Goal: Check status: Check status

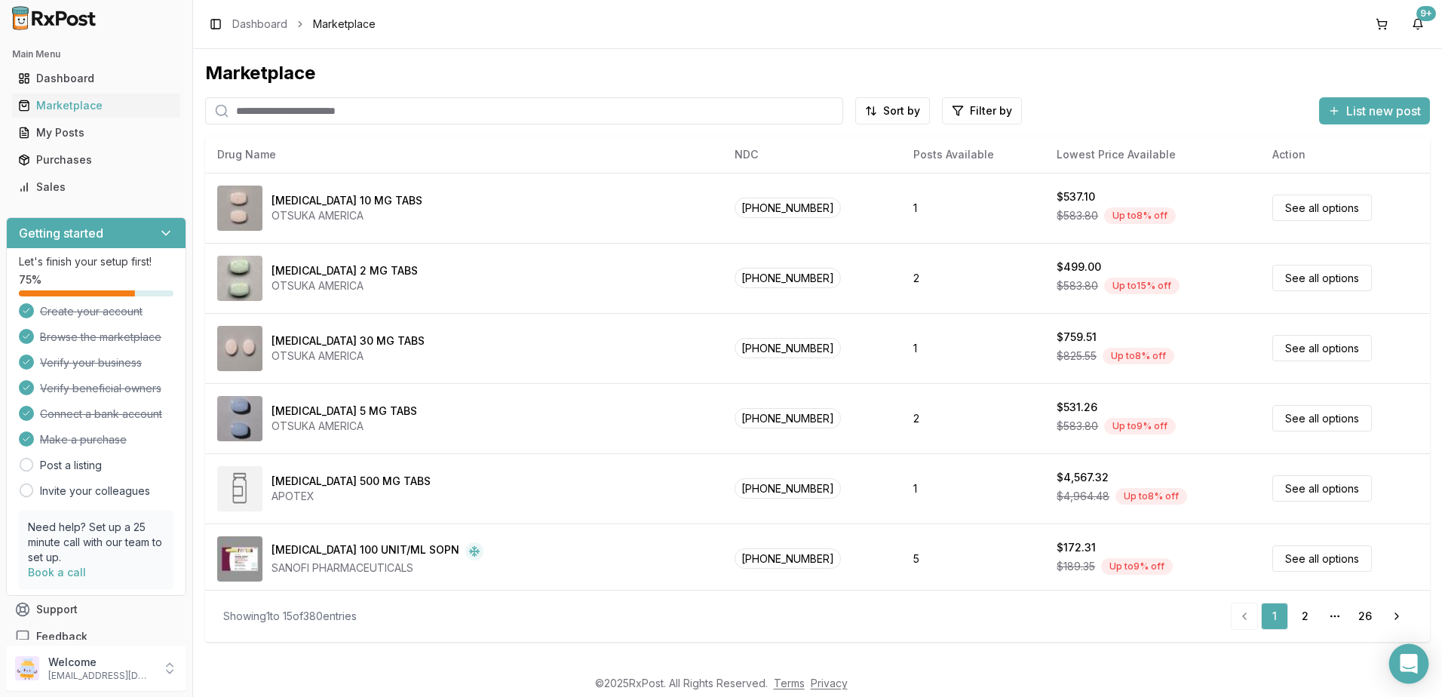
click at [1411, 665] on icon "Open Intercom Messenger" at bounding box center [1407, 664] width 17 height 20
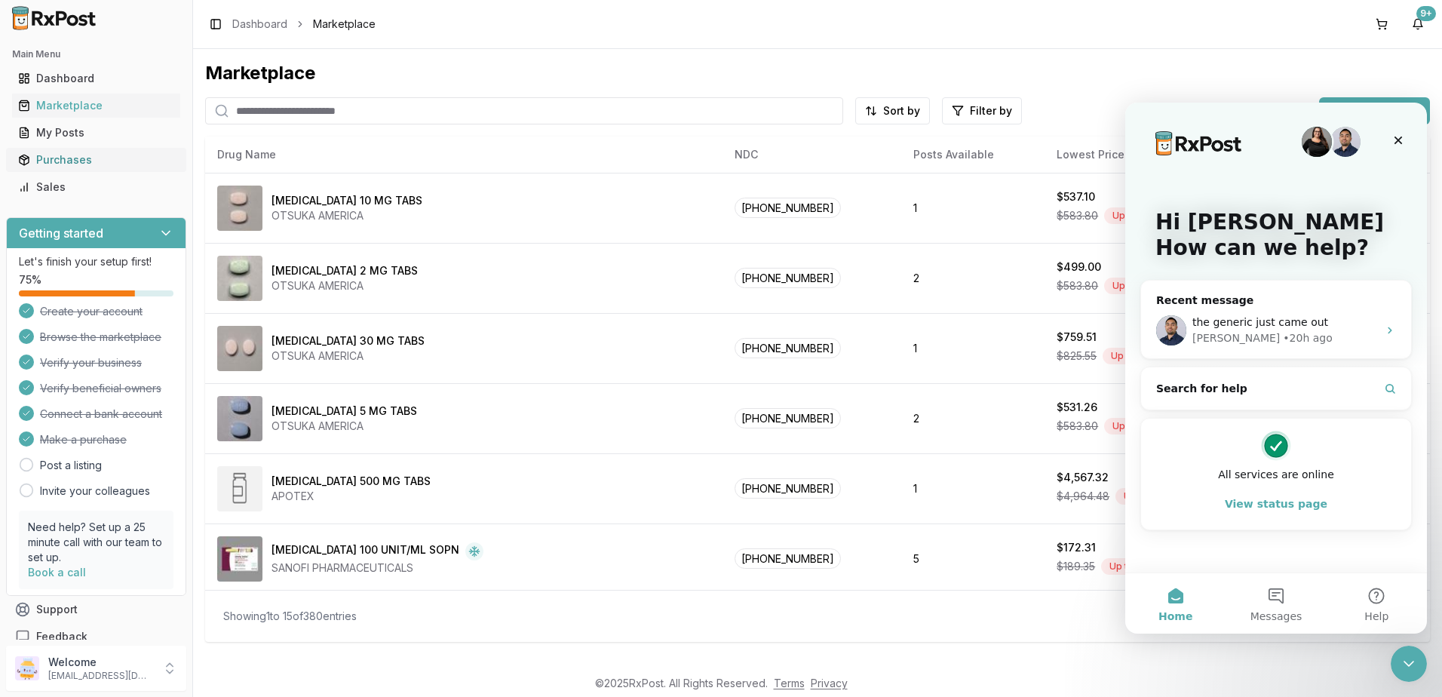
click at [63, 161] on div "Purchases" at bounding box center [96, 159] width 156 height 15
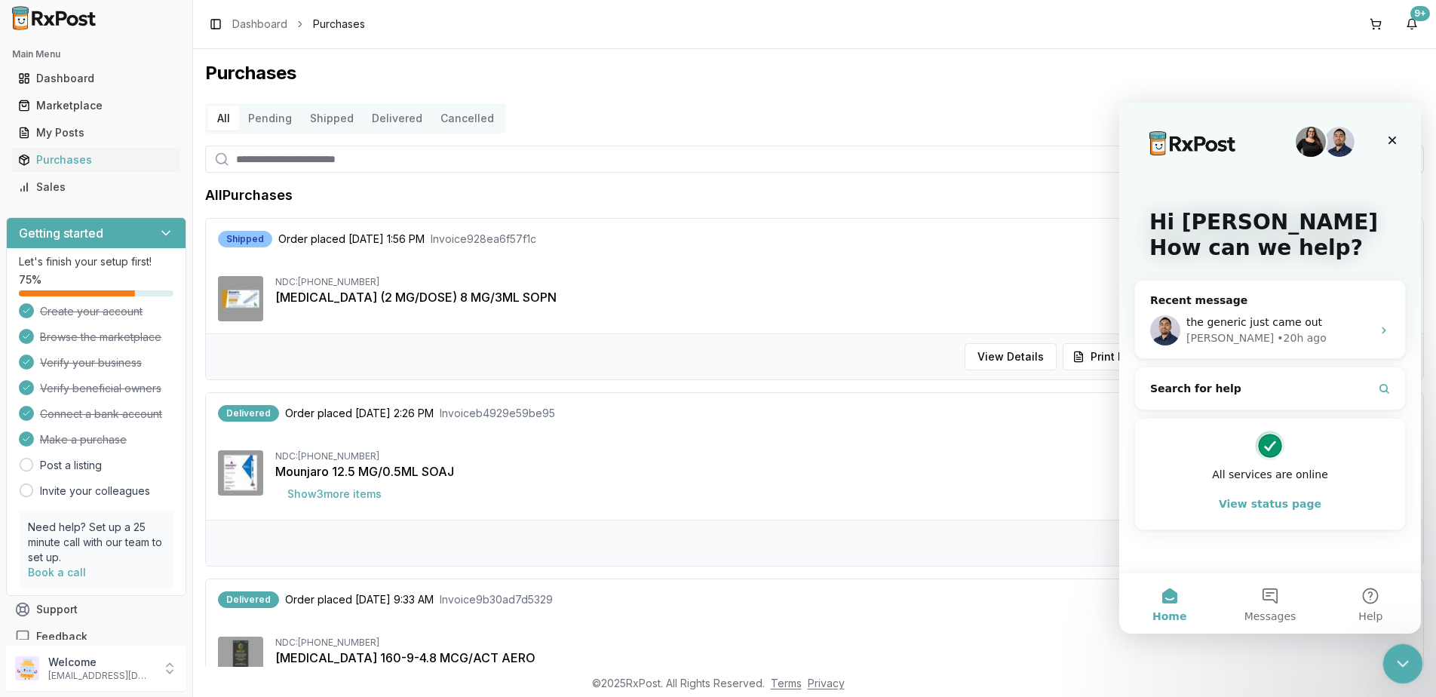
drag, startPoint x: 1389, startPoint y: 663, endPoint x: 2595, endPoint y: 1213, distance: 1325.6
click at [1387, 664] on div "Close Intercom Messenger" at bounding box center [1400, 661] width 36 height 36
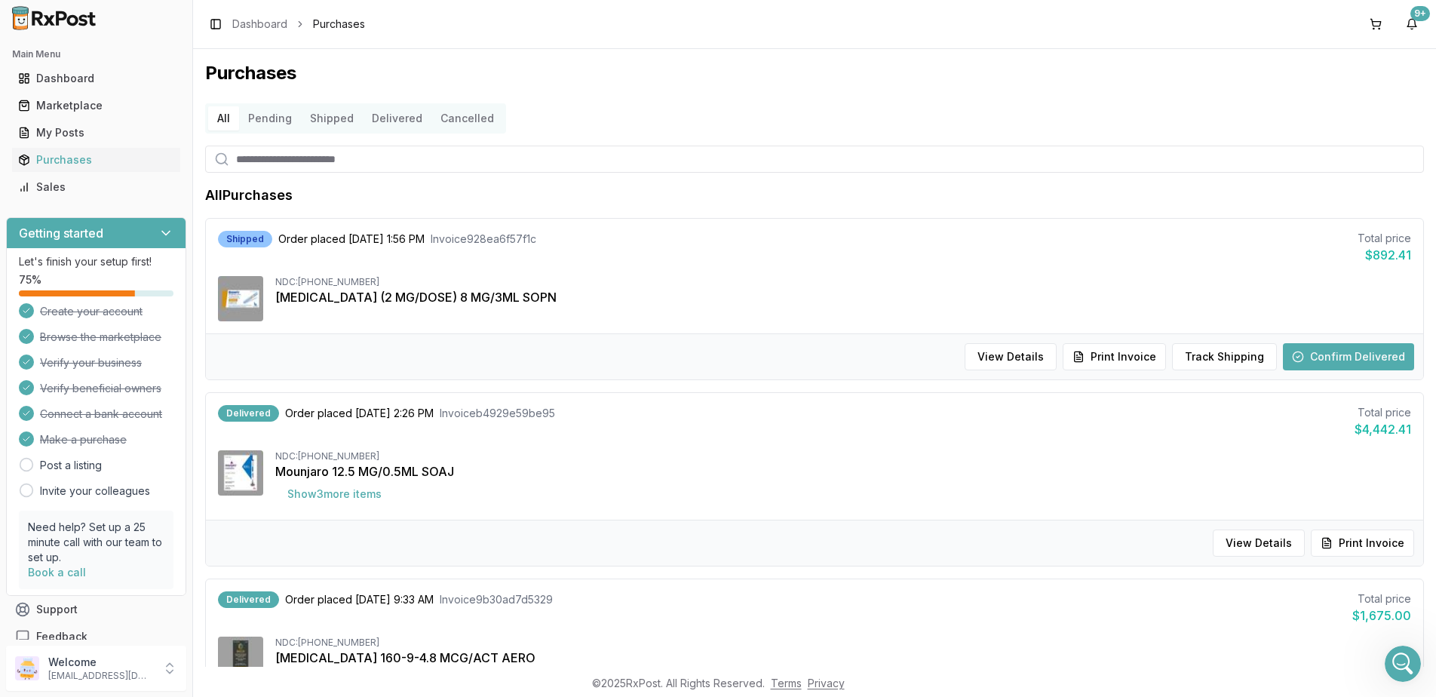
click at [1336, 359] on button "Confirm Delivered" at bounding box center [1347, 356] width 131 height 27
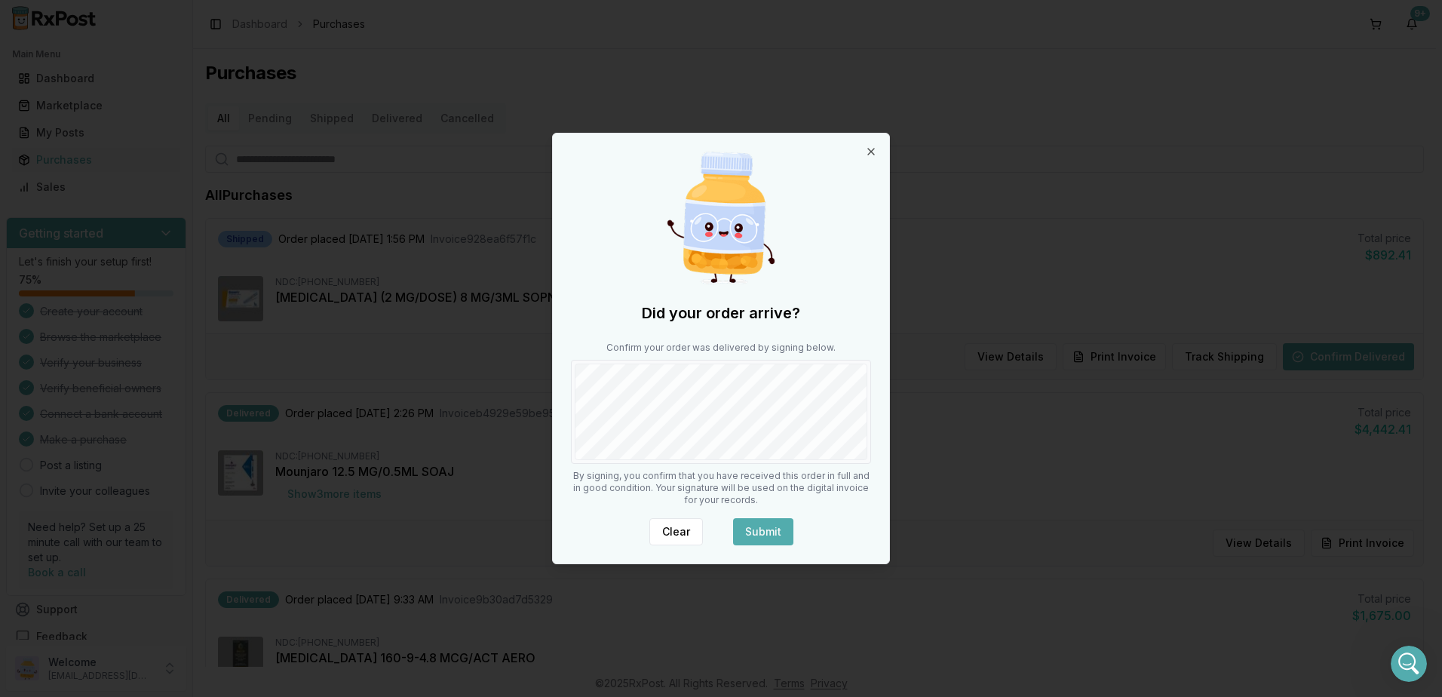
click at [775, 529] on button "Submit" at bounding box center [763, 531] width 60 height 27
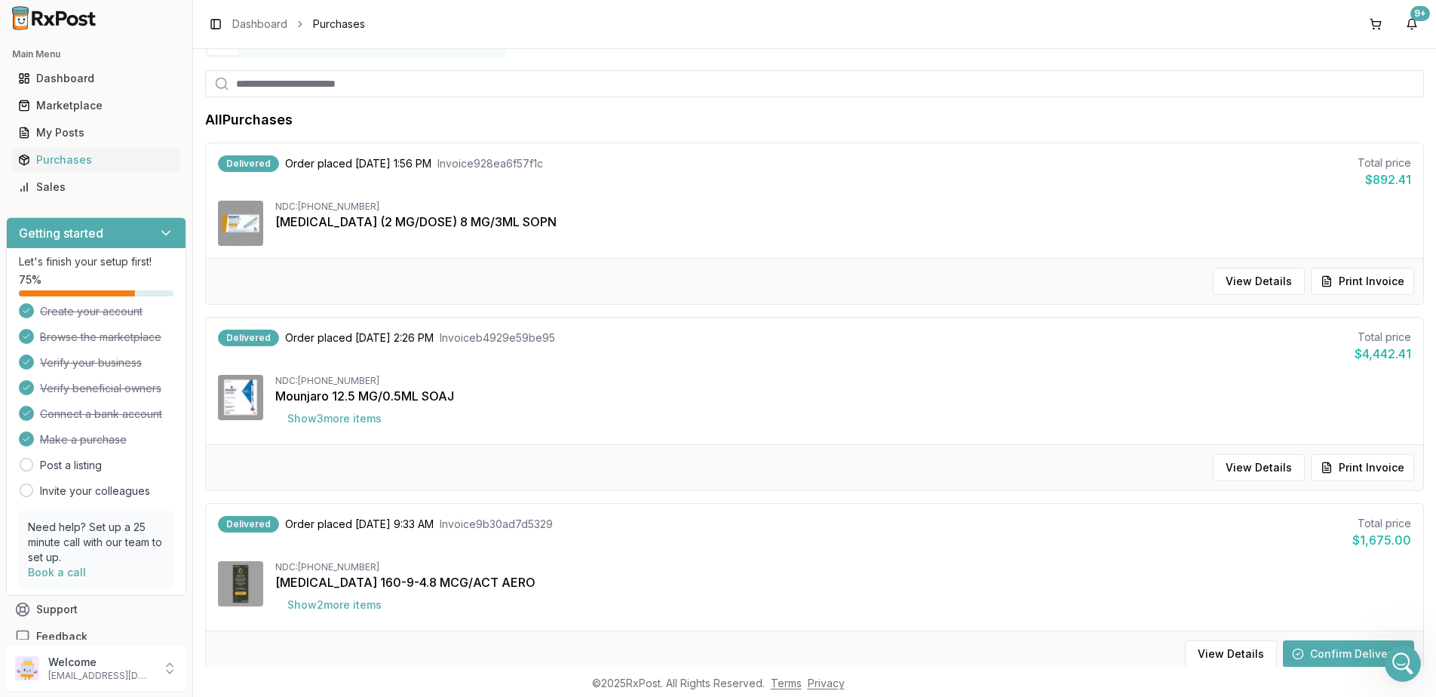
scroll to position [151, 0]
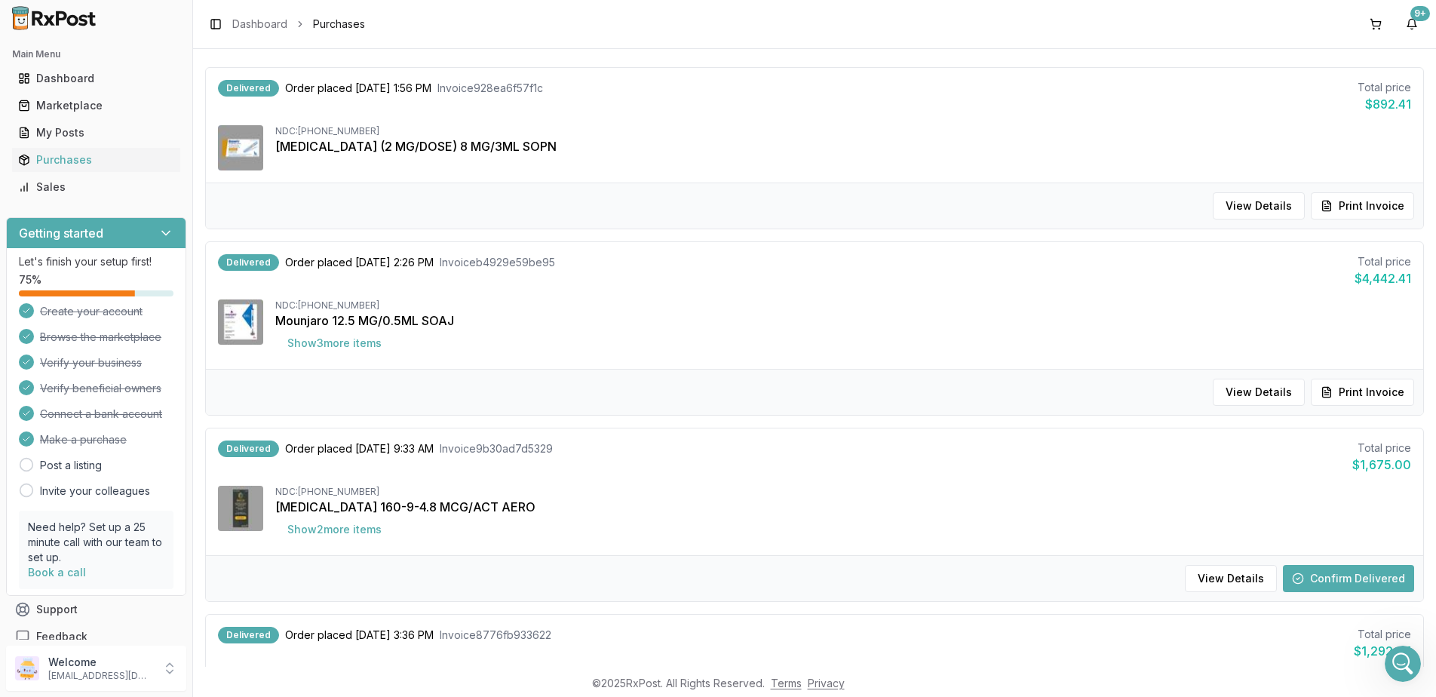
click at [1345, 574] on button "Confirm Delivered" at bounding box center [1347, 578] width 131 height 27
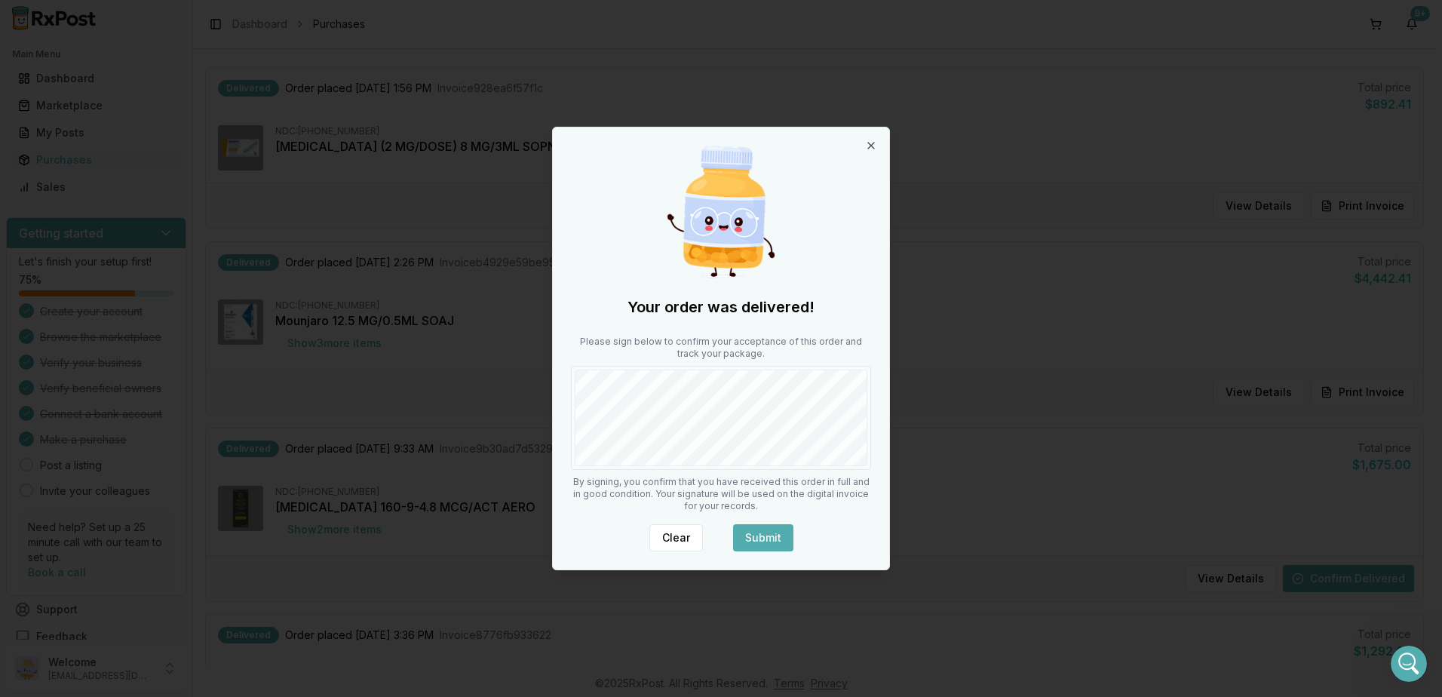
click at [765, 538] on button "Submit" at bounding box center [763, 537] width 60 height 27
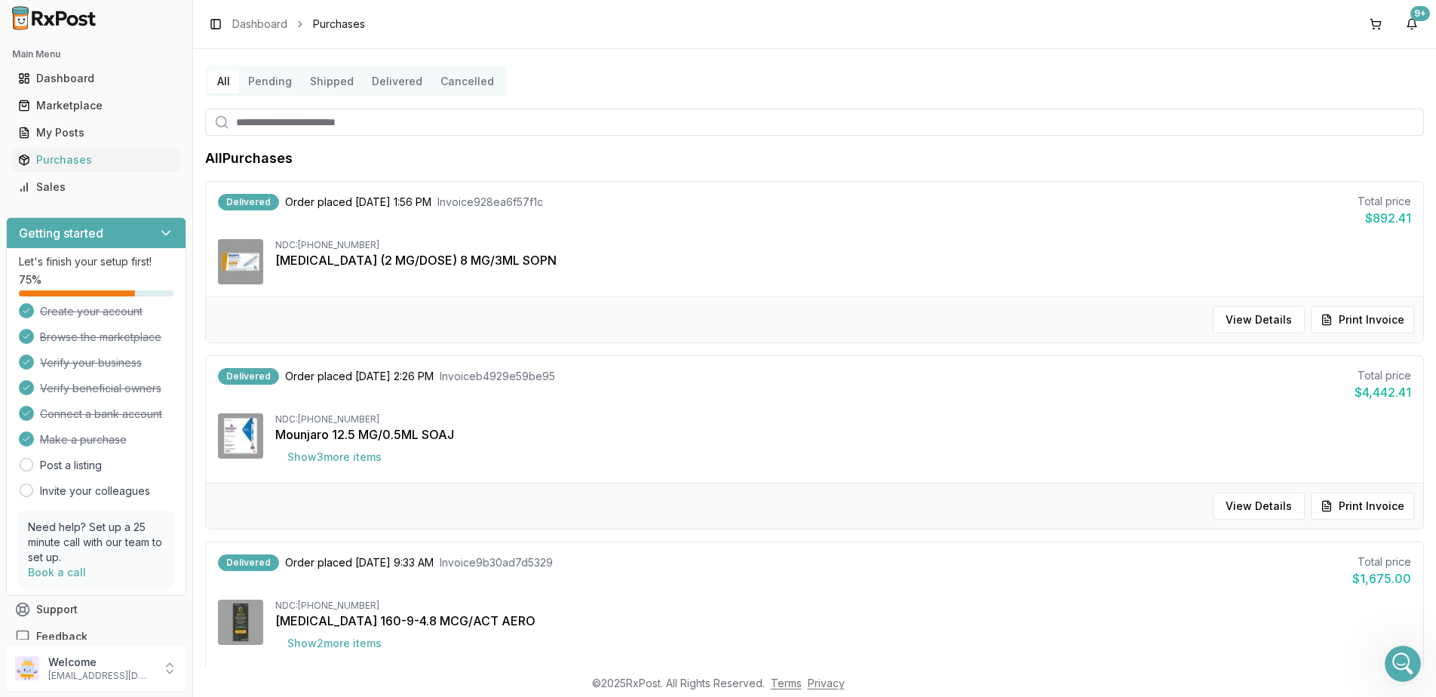
scroll to position [0, 0]
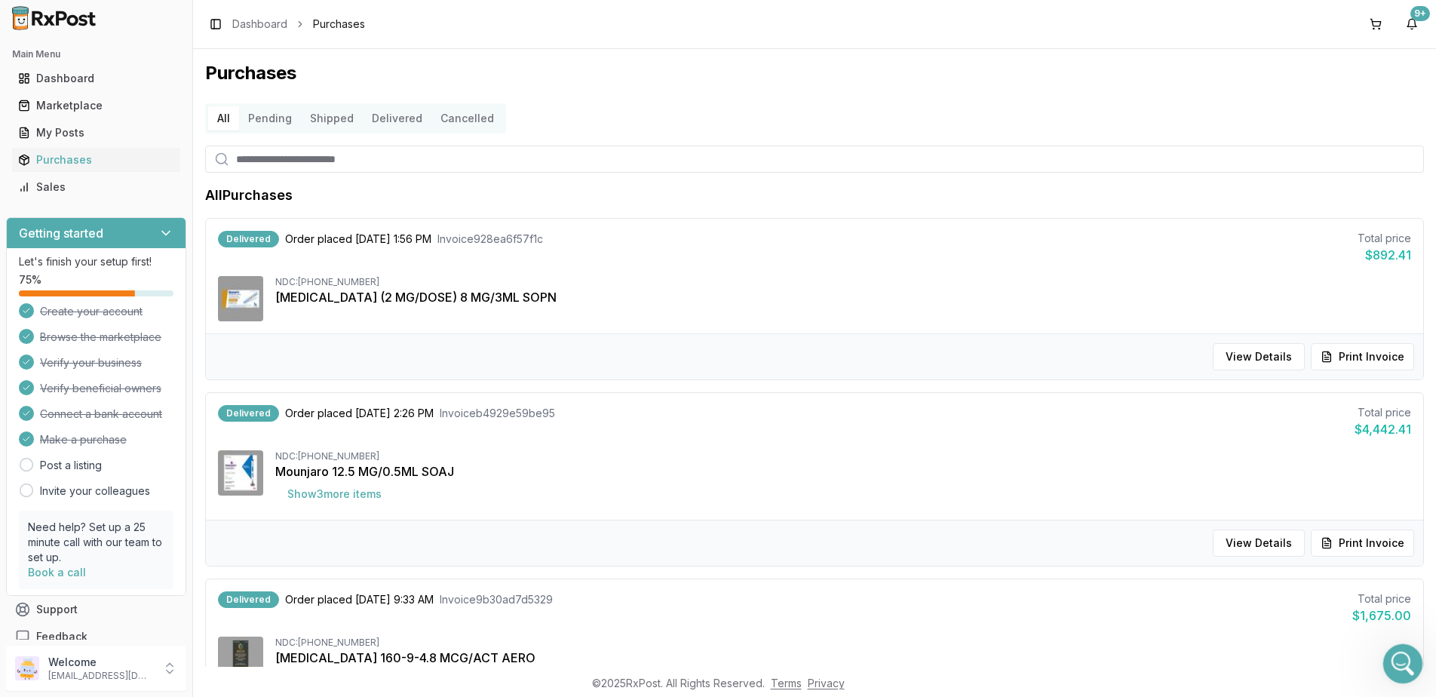
click at [1402, 643] on div "Open Intercom Messenger" at bounding box center [1400, 661] width 50 height 50
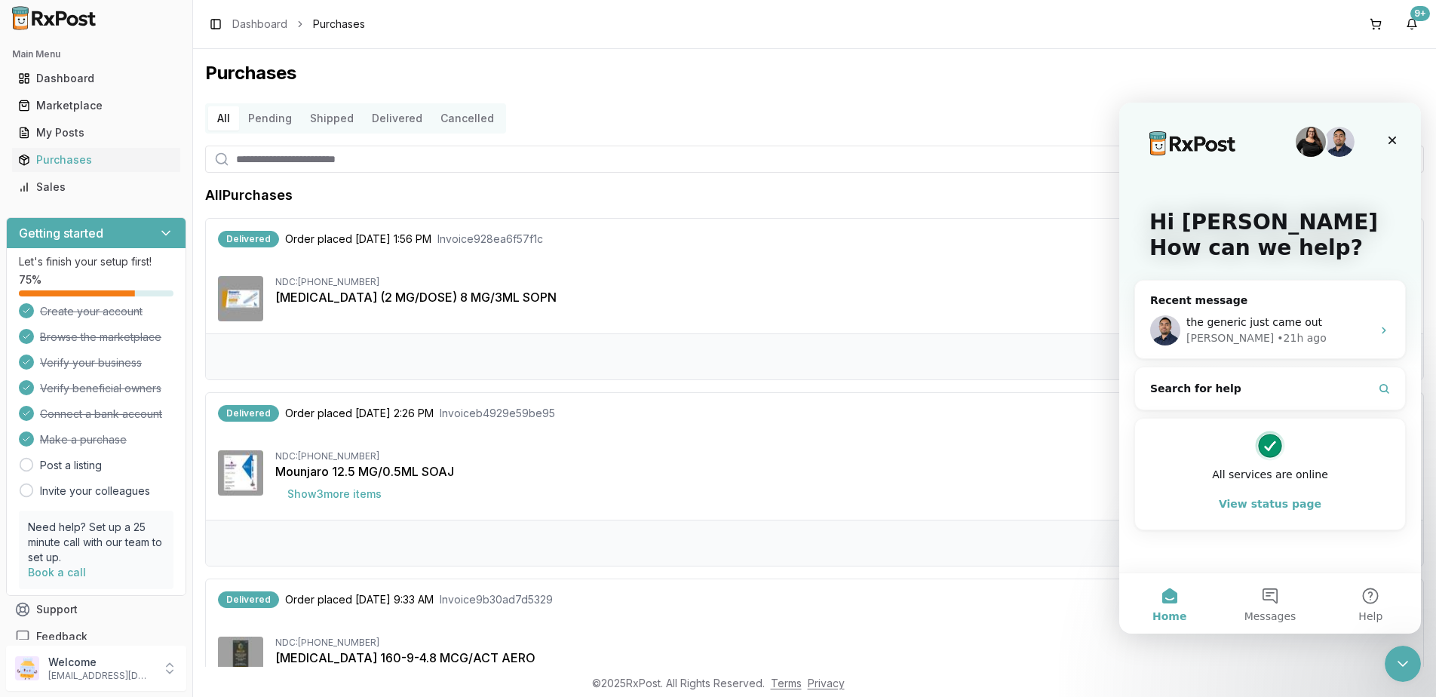
click at [1313, 139] on img "Intercom messenger" at bounding box center [1310, 142] width 30 height 30
